Goal: Information Seeking & Learning: Learn about a topic

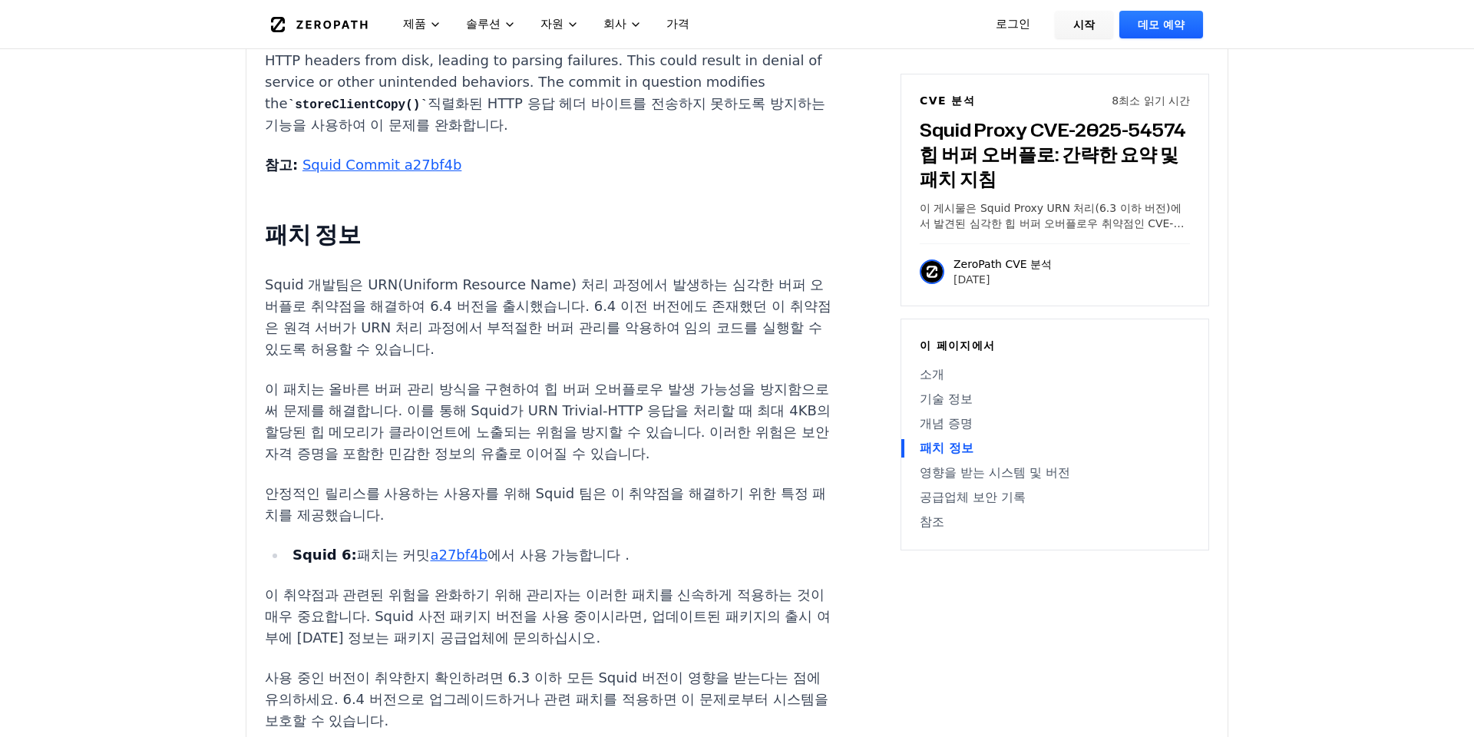
scroll to position [1531, 0]
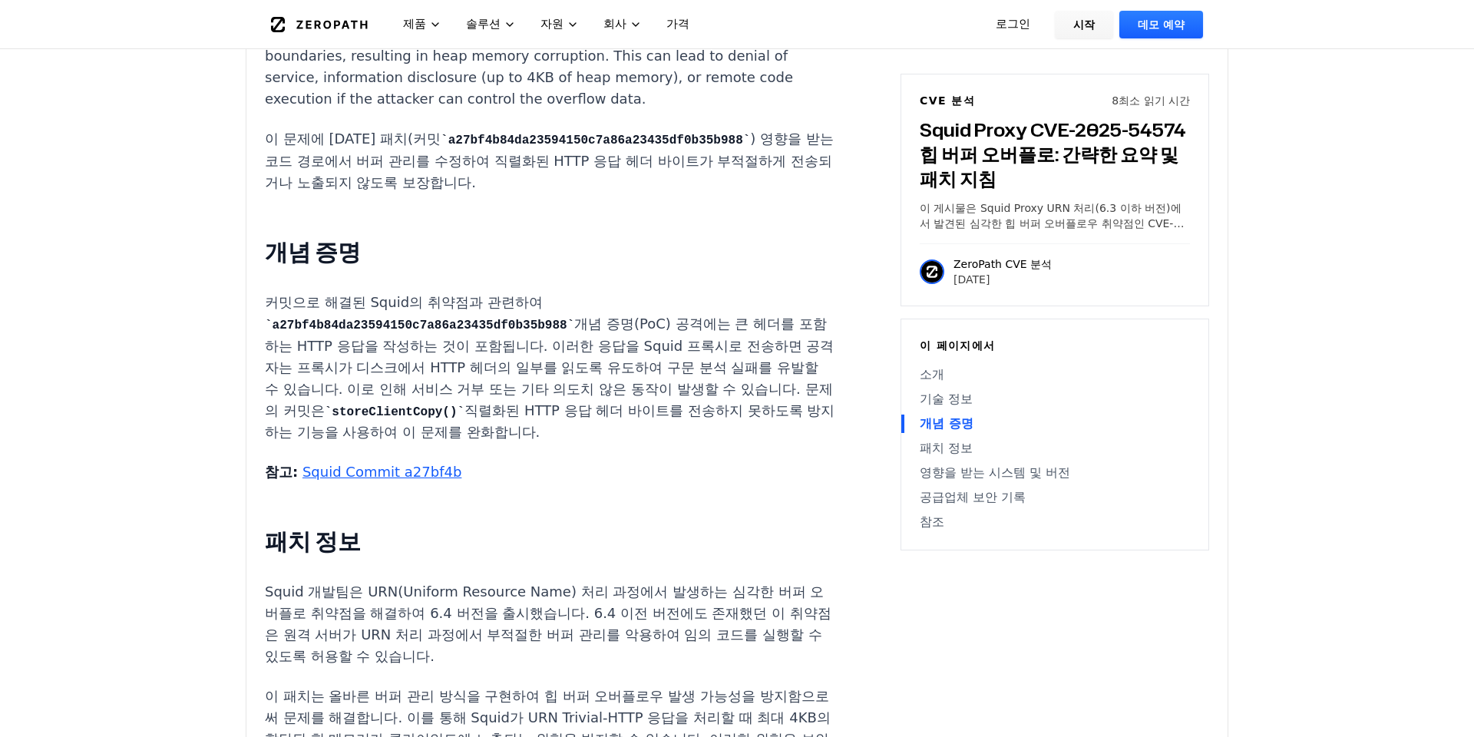
click at [482, 319] on code "a27bf4b84da23594150c7a86a23435df0b35b988" at bounding box center [419, 326] width 309 height 14
click at [640, 292] on p "커밋으로 해결된 Squid의 취약점과 관련하여 a27bf4b84da23594150c7a86a23435df0b35b988 개념 증명(PoC) 공…" at bounding box center [550, 368] width 571 height 152
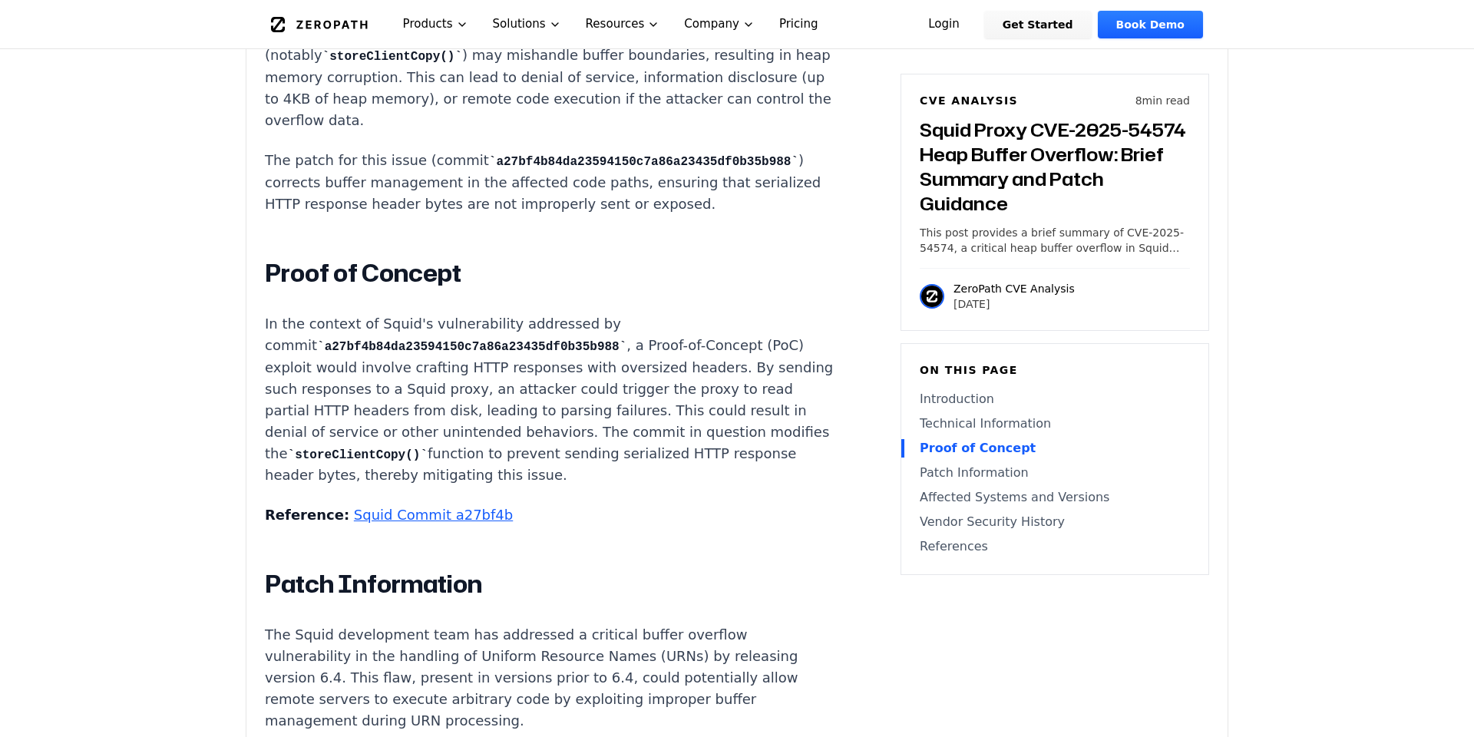
scroll to position [1531, 0]
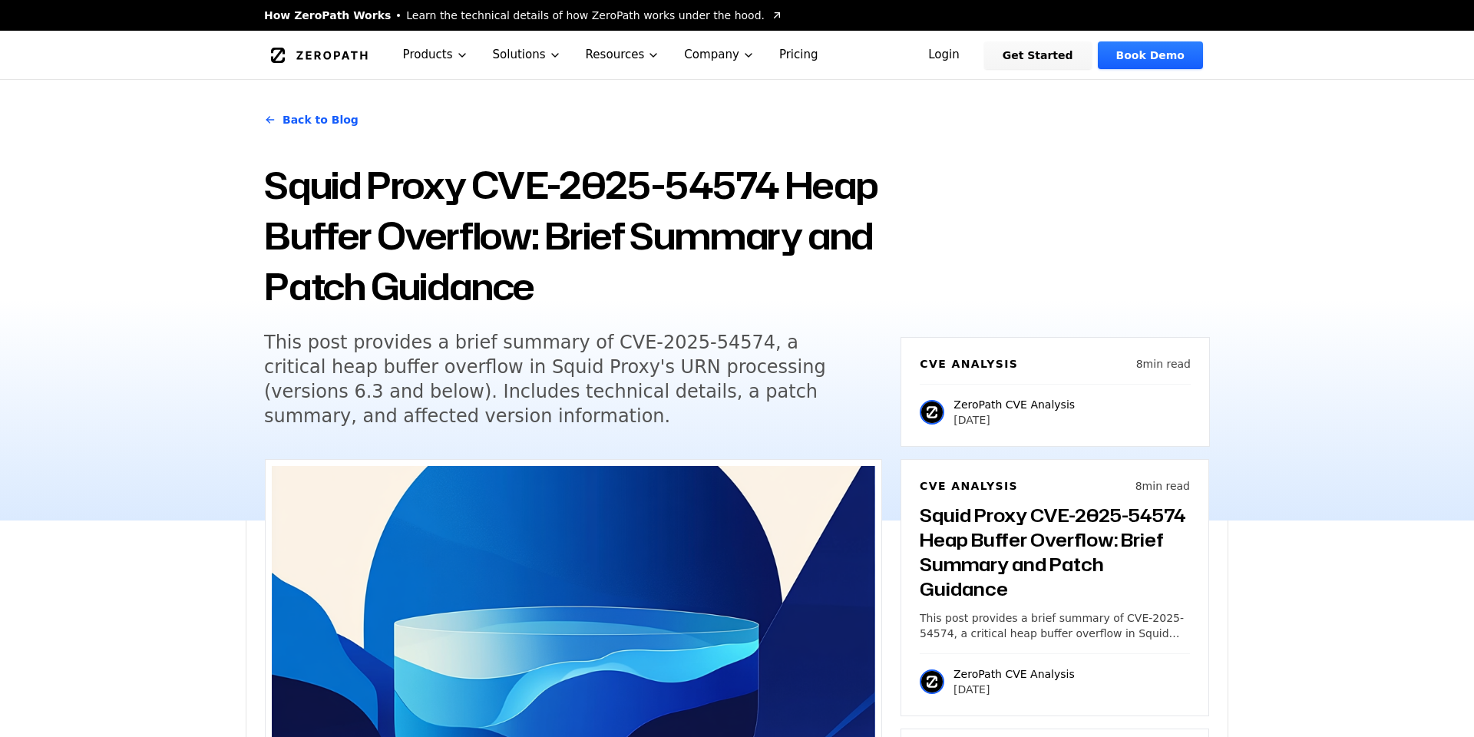
scroll to position [1531, 0]
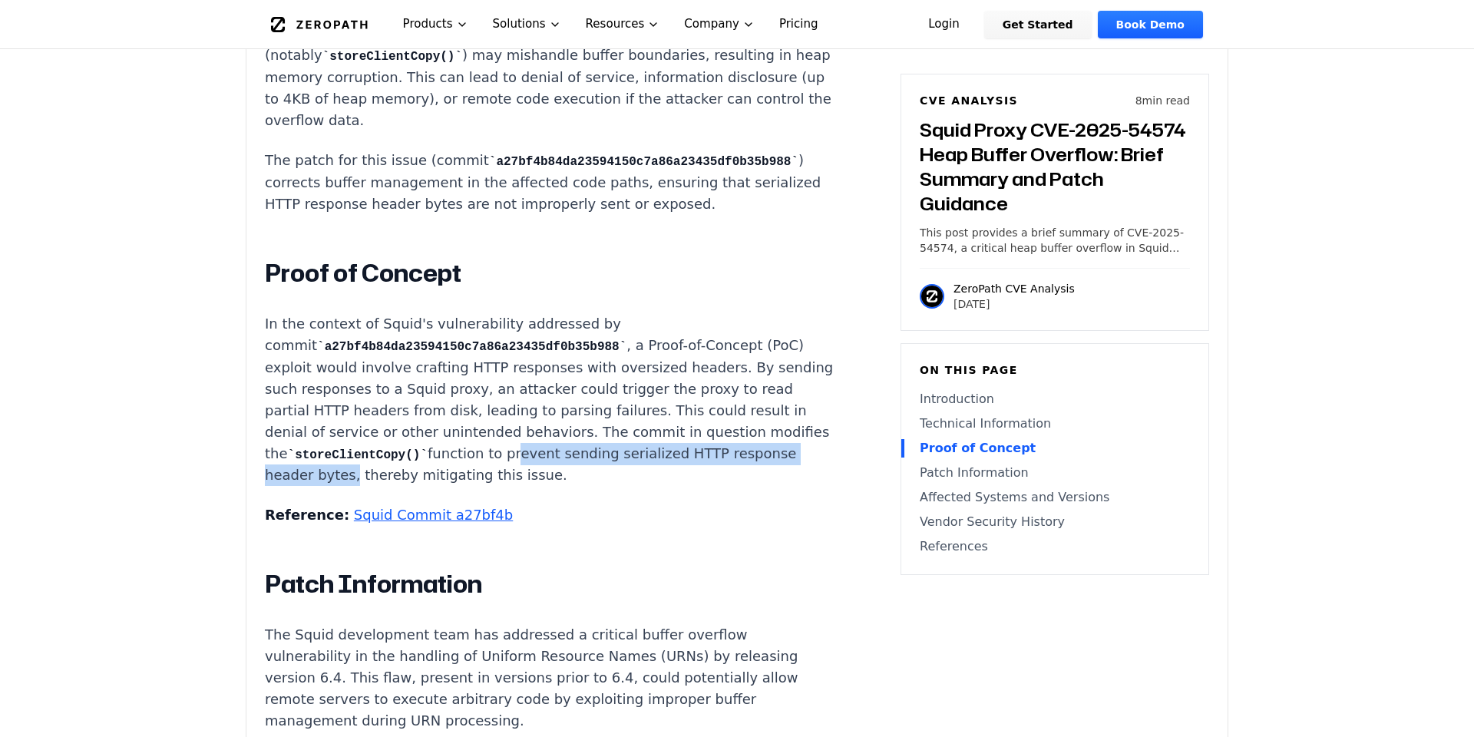
drag, startPoint x: 342, startPoint y: 379, endPoint x: 670, endPoint y: 376, distance: 327.9
click at [670, 376] on p "In the context of Squid's vulnerability addressed by commit a27bf4b84da23594150…" at bounding box center [550, 400] width 571 height 174
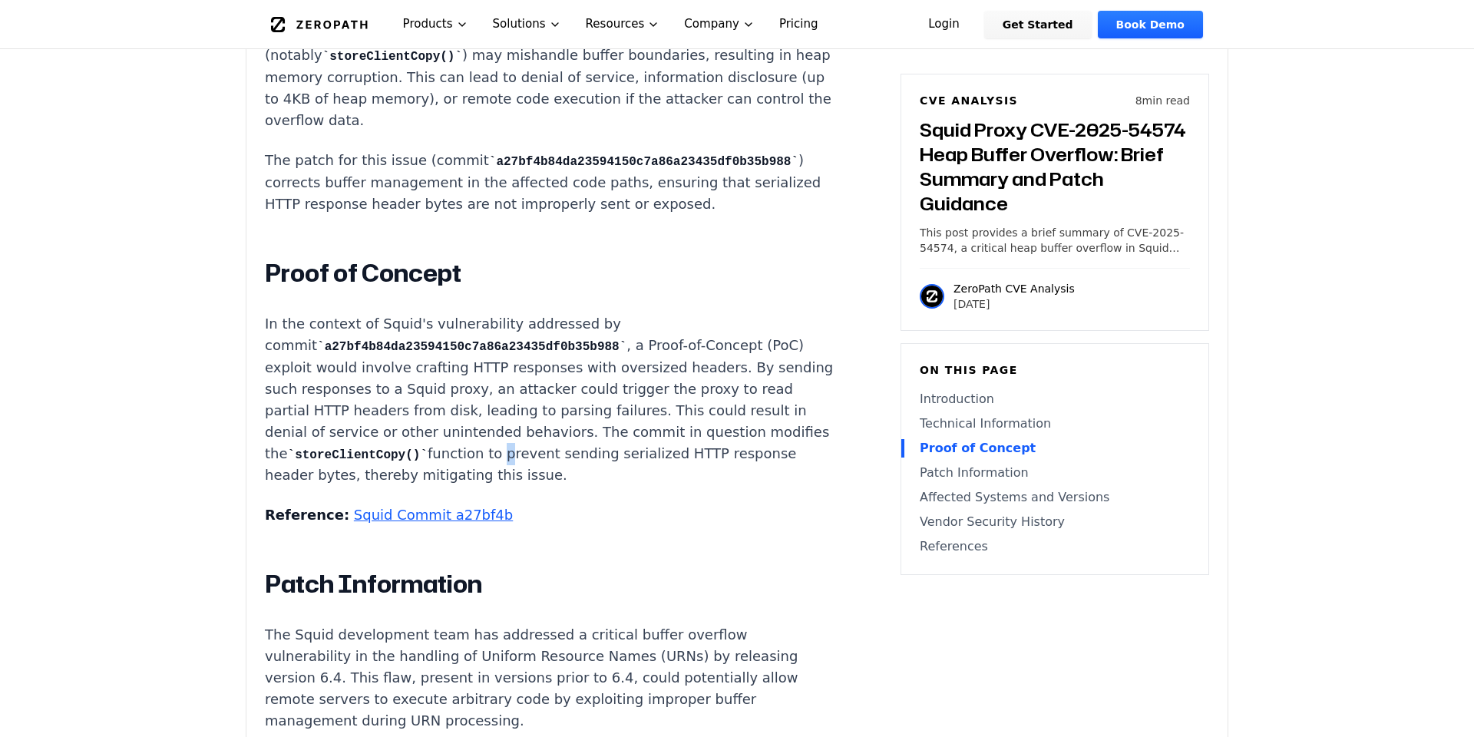
scroll to position [0, 0]
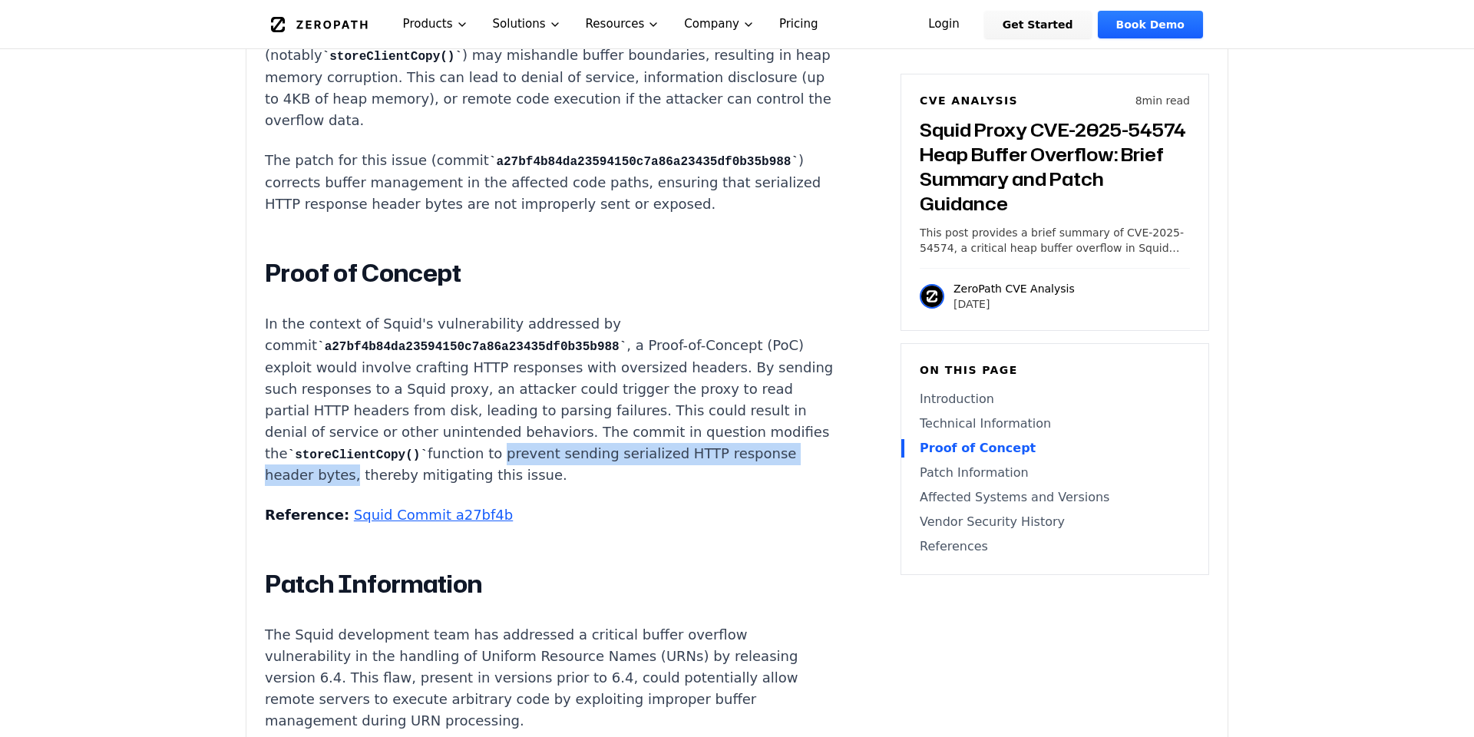
drag, startPoint x: 333, startPoint y: 377, endPoint x: 673, endPoint y: 376, distance: 340.2
click at [673, 376] on p "In the context of Squid's vulnerability addressed by commit a27bf4b84da23594150…" at bounding box center [550, 400] width 571 height 174
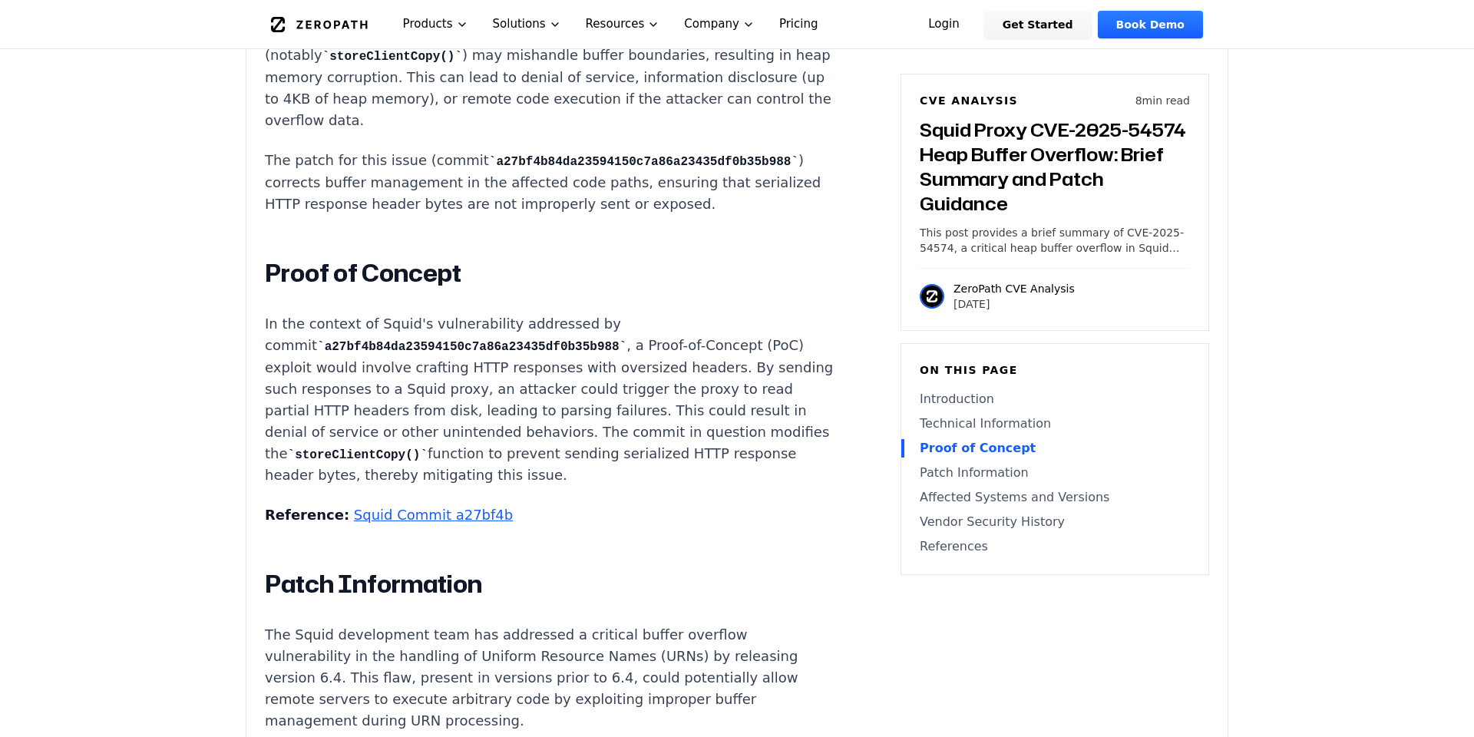
click at [710, 419] on div "Introduction A single malformed HTTP response can crash or compromise a Squid p…" at bounding box center [550, 672] width 571 height 2288
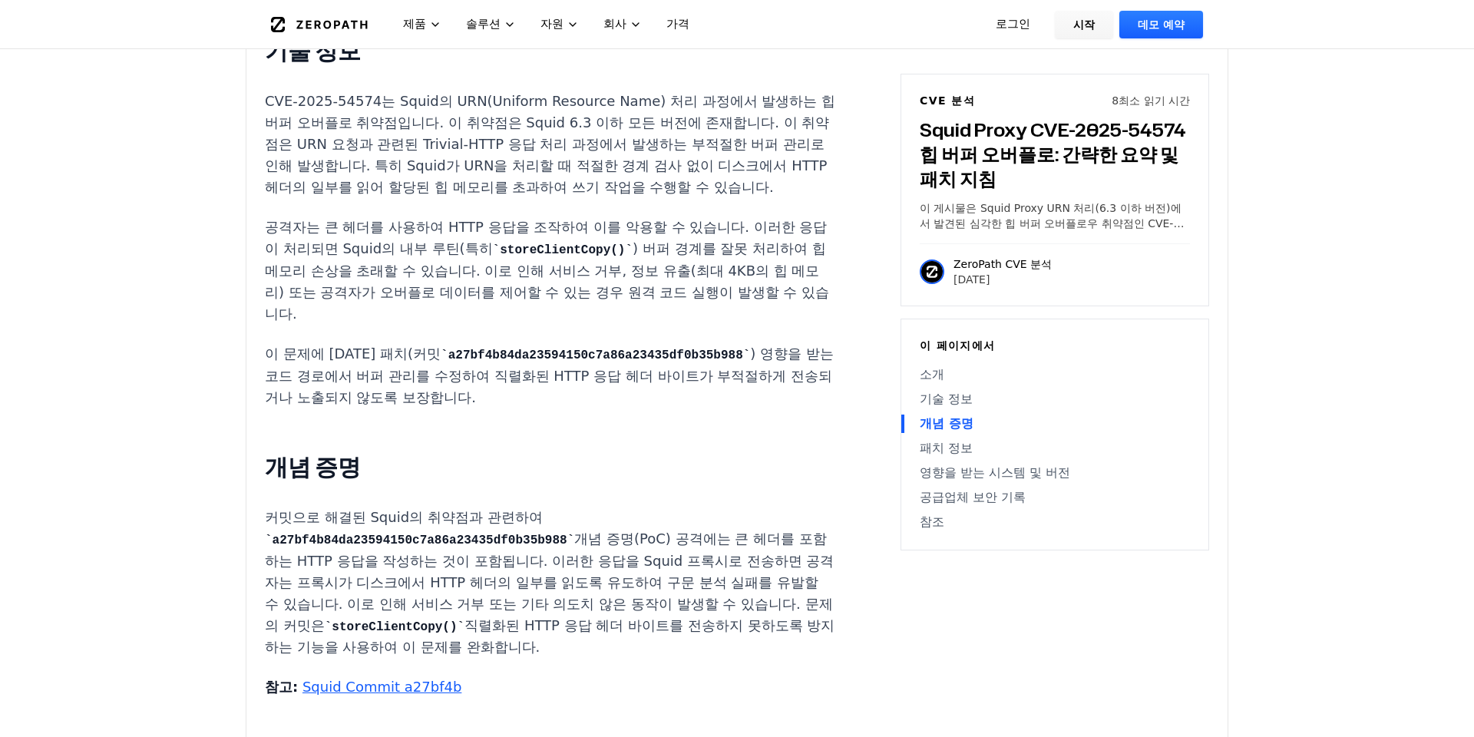
scroll to position [1159, 0]
